Goal: Complete application form

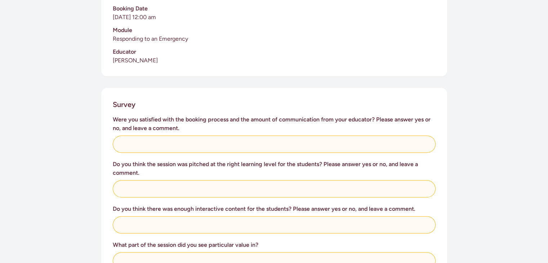
scroll to position [216, 0]
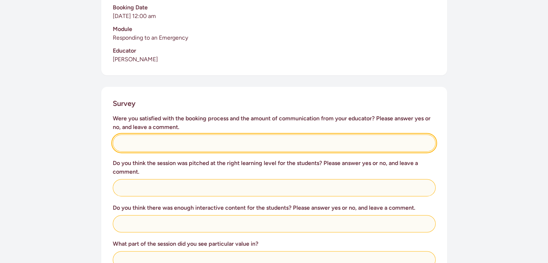
click at [249, 135] on input "text" at bounding box center [274, 142] width 323 height 17
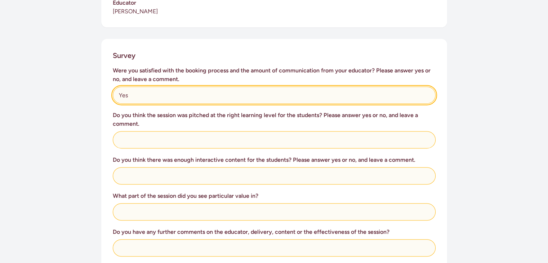
scroll to position [264, 0]
type input "Yes"
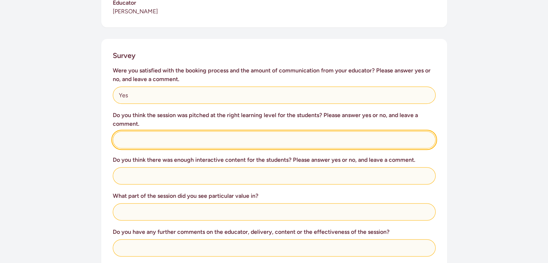
click at [239, 133] on input "text" at bounding box center [274, 139] width 323 height 17
type input "Yes"
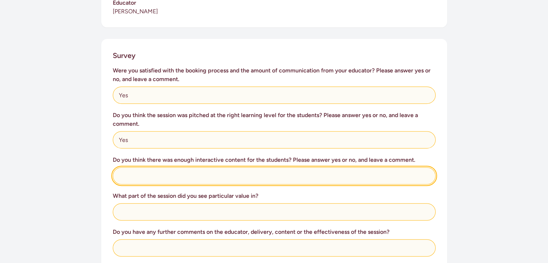
click at [222, 170] on input "text" at bounding box center [274, 175] width 323 height 17
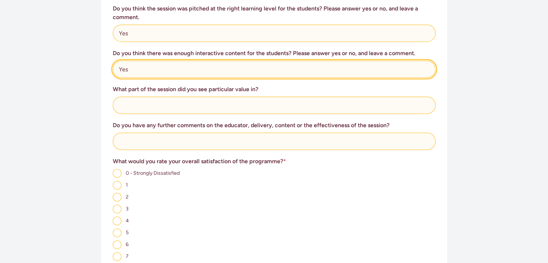
scroll to position [388, 0]
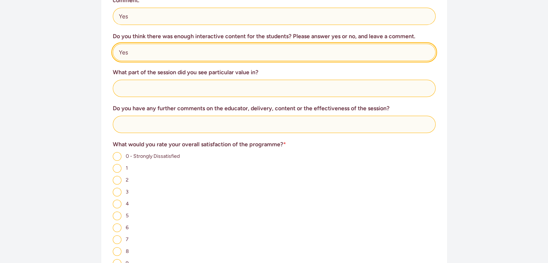
type input "Yes"
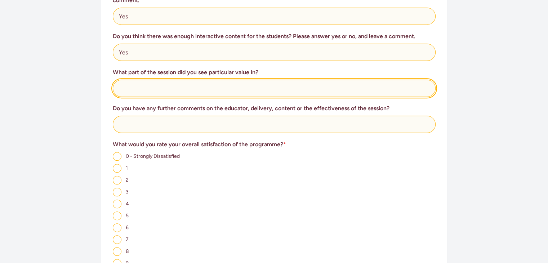
click at [200, 82] on input "text" at bounding box center [274, 88] width 323 height 17
click at [150, 83] on input "[PERSON_NAME] get to touch mouth piece and got to try on the bandage." at bounding box center [274, 88] width 323 height 17
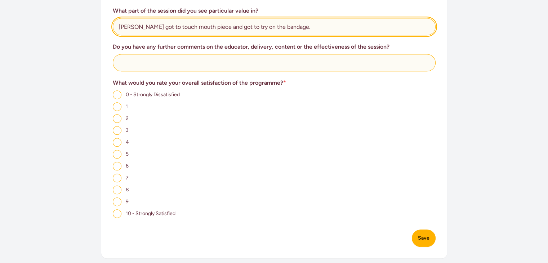
scroll to position [453, 0]
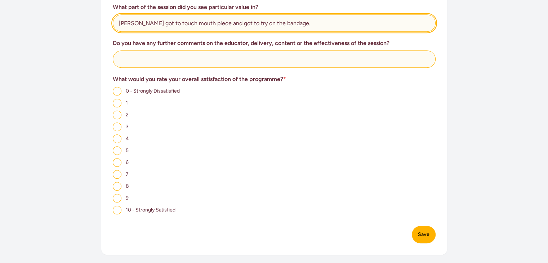
type input "[PERSON_NAME] got to touch mouth piece and got to try on the bandage."
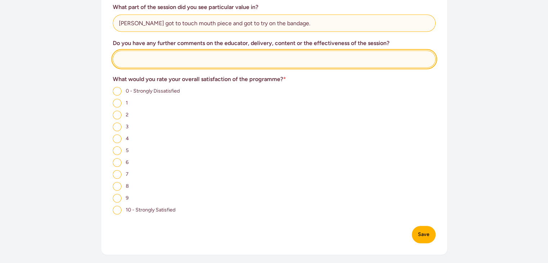
click at [231, 58] on input "text" at bounding box center [274, 58] width 323 height 17
click at [422, 53] on input "We were very happy with the session and all [PERSON_NAME] had a great time, sha…" at bounding box center [274, 58] width 323 height 17
type input "We were very happy with the session and all [PERSON_NAME] had a great time, sha…"
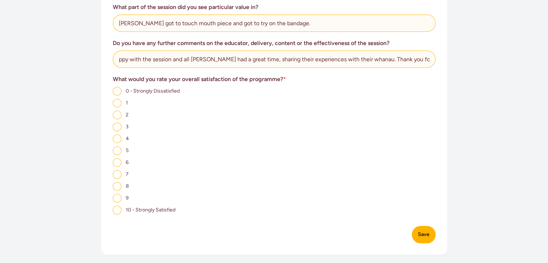
scroll to position [0, 0]
click at [116, 206] on input "10 - Strongly Satisfied" at bounding box center [117, 210] width 9 height 9
radio input "true"
click at [421, 233] on button "Save" at bounding box center [424, 234] width 24 height 17
